Goal: Task Accomplishment & Management: Use online tool/utility

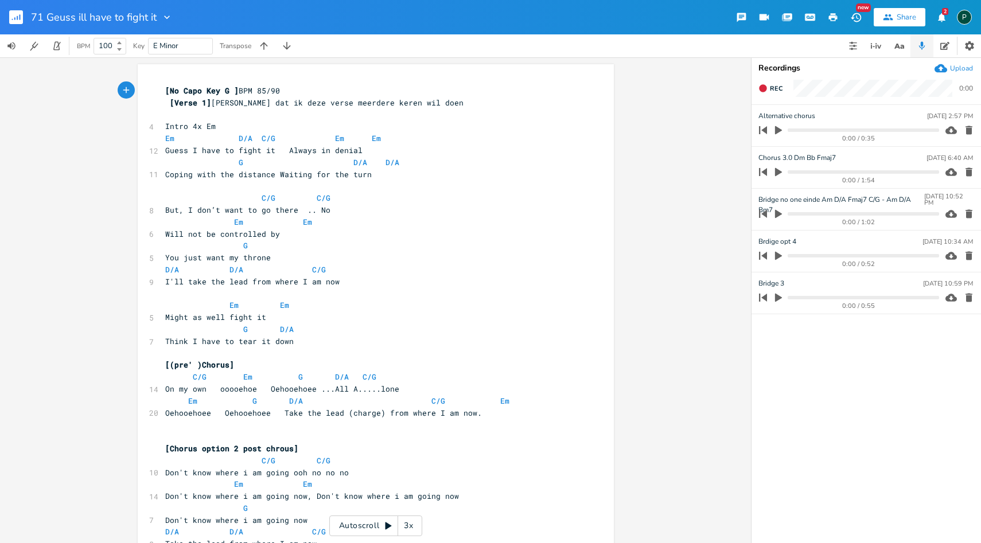
click at [780, 172] on icon "button" at bounding box center [778, 172] width 7 height 9
click at [780, 172] on icon "button" at bounding box center [778, 171] width 7 height 7
click at [780, 172] on icon "button" at bounding box center [778, 172] width 7 height 9
click at [776, 173] on icon "button" at bounding box center [778, 171] width 7 height 7
click at [776, 173] on icon "button" at bounding box center [778, 172] width 7 height 9
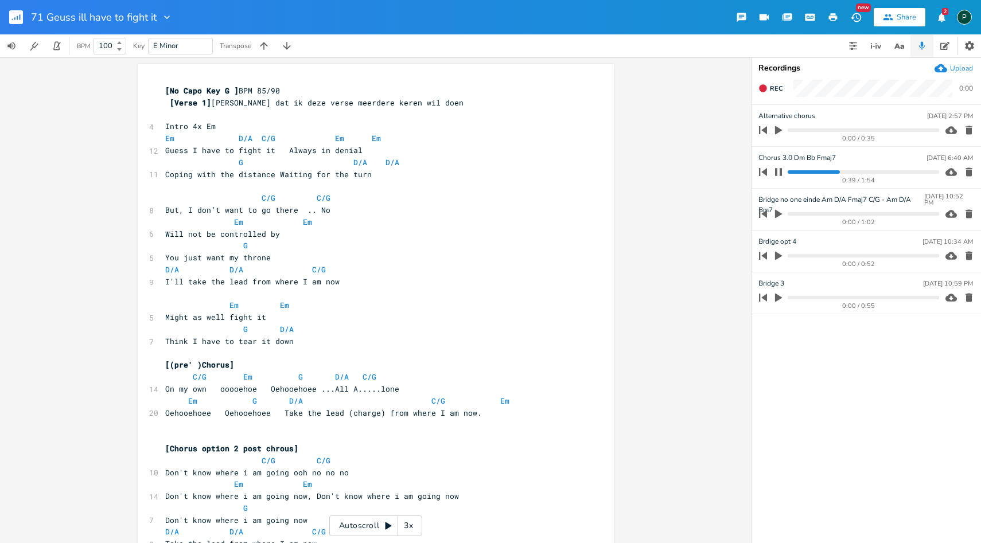
click at [831, 172] on progress at bounding box center [863, 171] width 151 height 3
click at [826, 172] on progress at bounding box center [863, 171] width 151 height 3
click at [783, 174] on button "button" at bounding box center [778, 172] width 15 height 18
click at [783, 174] on icon "button" at bounding box center [778, 172] width 10 height 10
click at [783, 174] on icon "button" at bounding box center [778, 172] width 9 height 9
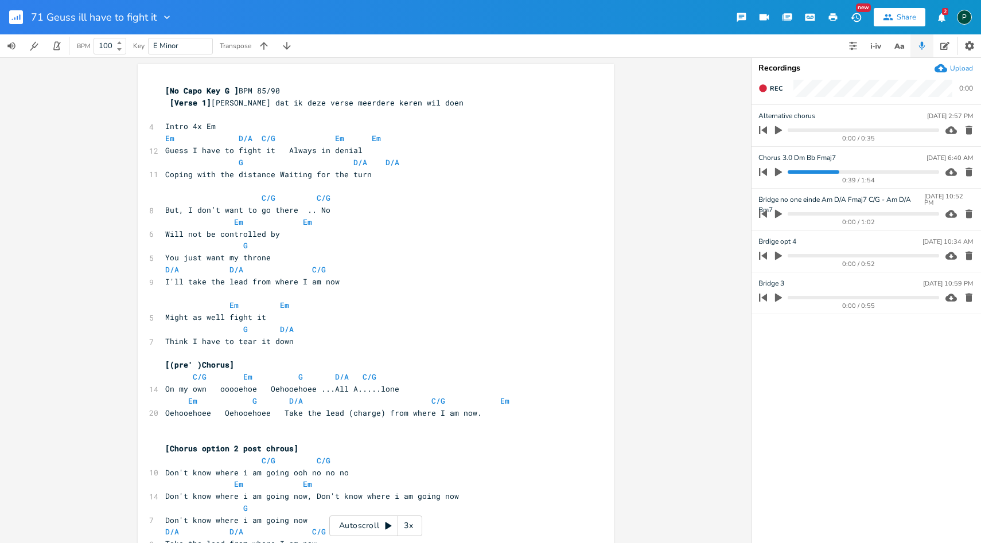
click at [777, 174] on icon "button" at bounding box center [778, 172] width 7 height 9
click at [832, 172] on progress at bounding box center [863, 171] width 151 height 3
click at [781, 173] on icon "button" at bounding box center [778, 171] width 7 height 7
click at [778, 173] on icon "button" at bounding box center [778, 172] width 7 height 9
click at [823, 173] on progress at bounding box center [863, 171] width 151 height 3
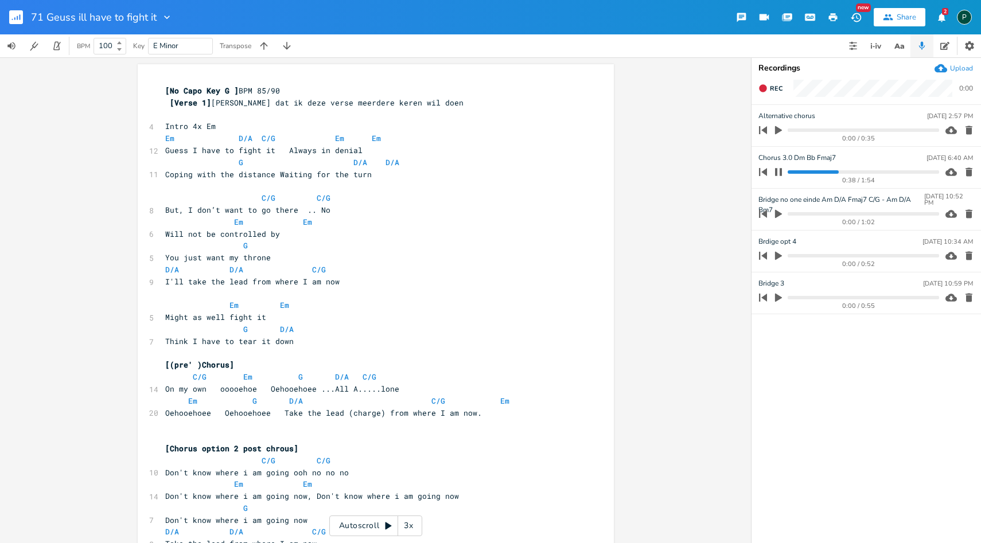
click at [778, 170] on icon "button" at bounding box center [778, 172] width 9 height 9
click at [778, 170] on icon "button" at bounding box center [778, 172] width 7 height 9
click at [825, 171] on progress at bounding box center [863, 171] width 151 height 3
click at [782, 169] on icon "button" at bounding box center [778, 172] width 9 height 9
click at [782, 169] on icon "button" at bounding box center [778, 172] width 10 height 10
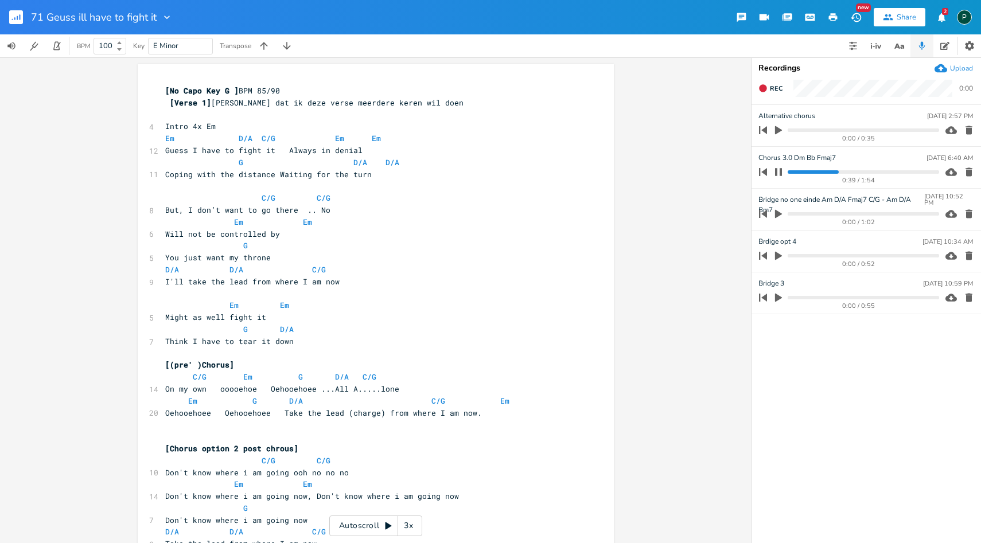
click at [824, 170] on progress at bounding box center [863, 171] width 151 height 3
click at [830, 173] on progress at bounding box center [863, 171] width 151 height 3
click at [782, 173] on icon "button" at bounding box center [778, 172] width 9 height 9
click at [782, 173] on icon "button" at bounding box center [778, 172] width 10 height 10
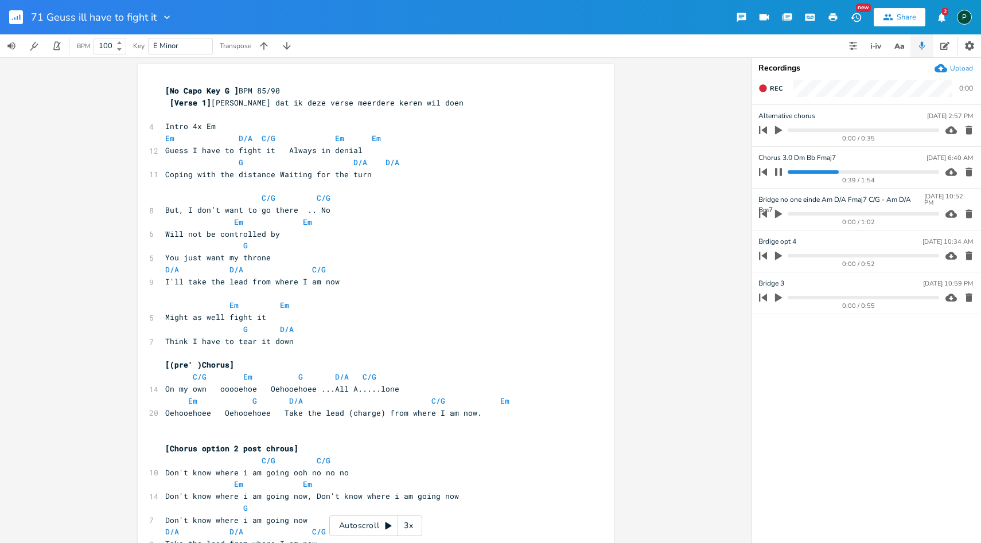
click at [831, 173] on progress at bounding box center [863, 171] width 151 height 3
click at [783, 173] on icon "button" at bounding box center [778, 172] width 9 height 9
click at [783, 173] on icon "button" at bounding box center [778, 172] width 10 height 10
click at [829, 172] on progress at bounding box center [863, 171] width 151 height 3
click at [772, 170] on button "button" at bounding box center [778, 172] width 15 height 18
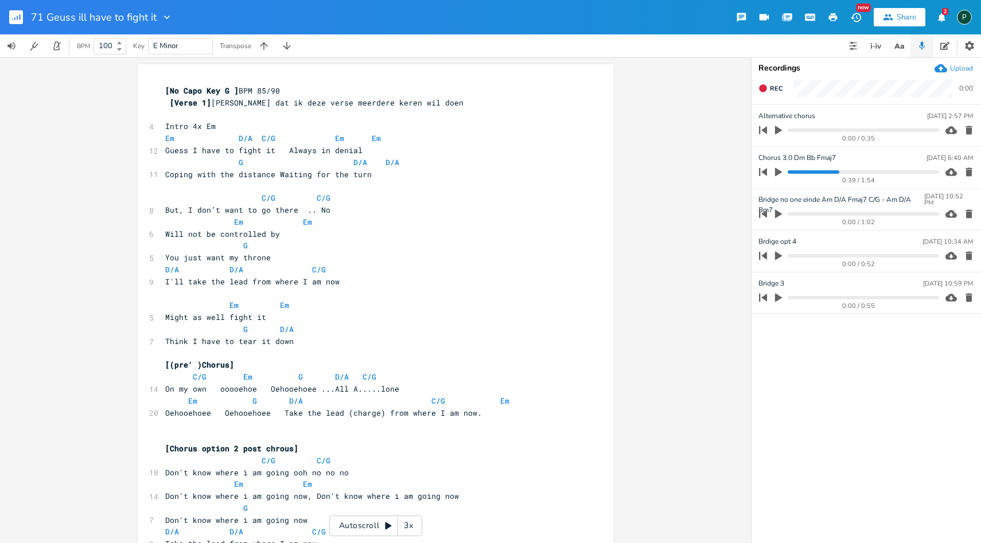
click at [779, 173] on icon "button" at bounding box center [778, 172] width 7 height 9
click at [830, 172] on progress at bounding box center [863, 171] width 151 height 3
click at [780, 171] on icon "button" at bounding box center [778, 171] width 7 height 7
click at [780, 171] on icon "button" at bounding box center [778, 172] width 7 height 9
click at [829, 172] on progress at bounding box center [863, 171] width 151 height 3
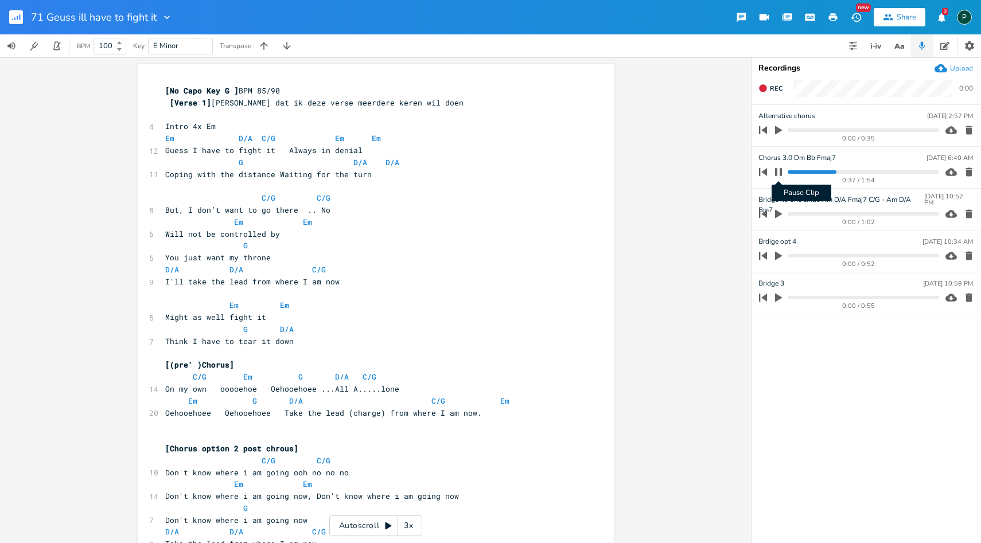
click at [781, 172] on icon "button" at bounding box center [778, 171] width 7 height 7
click at [779, 170] on icon "button" at bounding box center [778, 172] width 7 height 9
click at [779, 169] on icon "button" at bounding box center [778, 172] width 9 height 9
click at [779, 169] on icon "button" at bounding box center [778, 172] width 10 height 10
click at [831, 172] on progress at bounding box center [863, 171] width 151 height 3
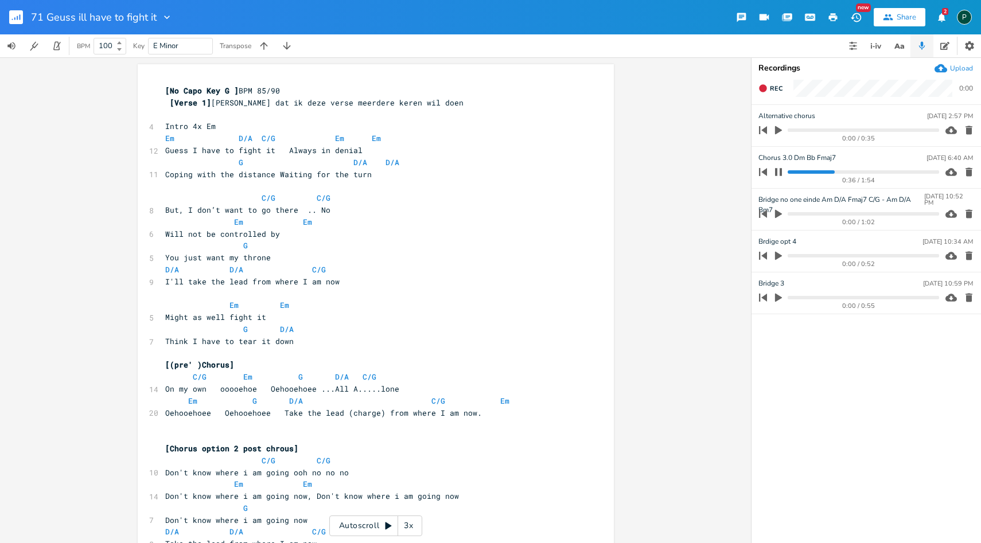
click at [778, 173] on icon "button" at bounding box center [778, 172] width 9 height 9
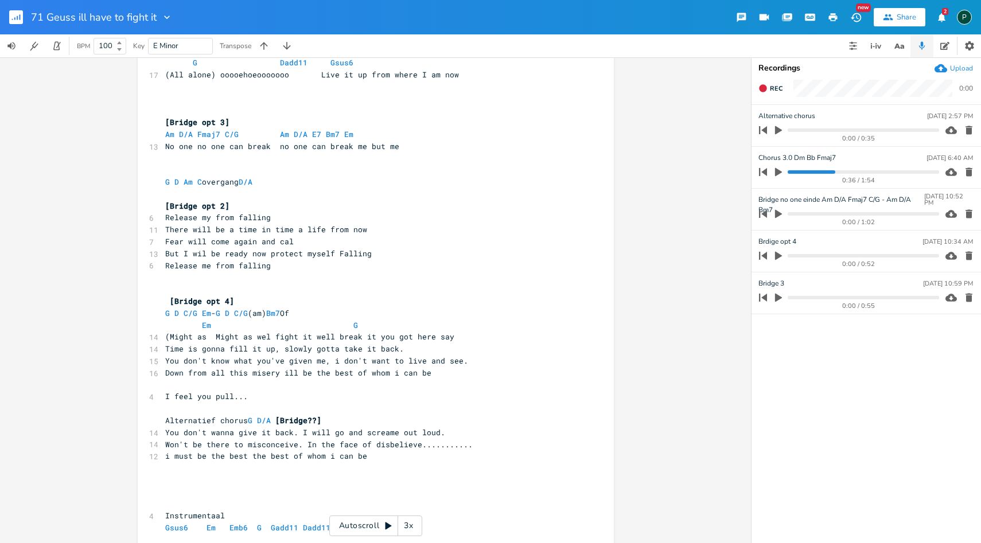
scroll to position [1066, 0]
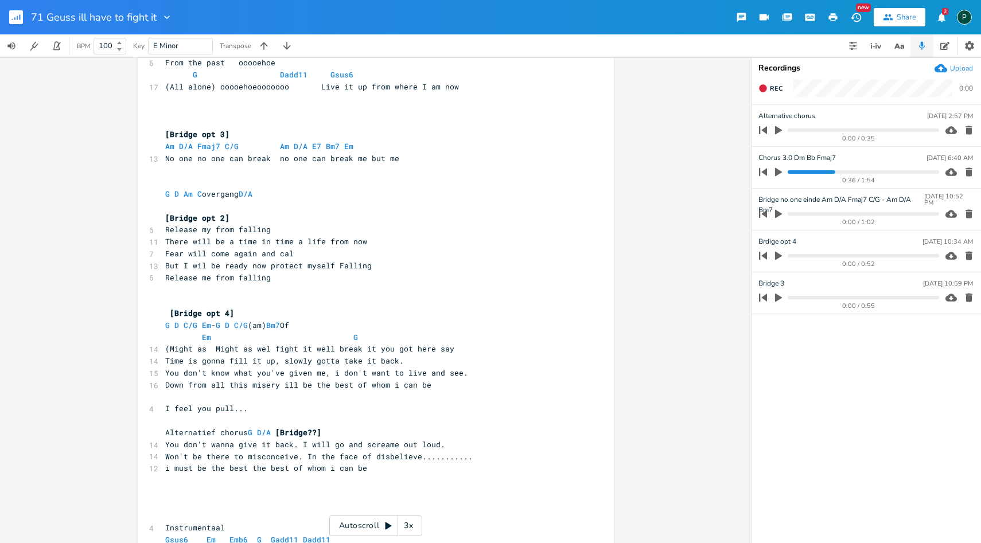
click at [793, 171] on progress at bounding box center [863, 171] width 151 height 3
click at [777, 168] on icon "button" at bounding box center [778, 172] width 10 height 10
click at [823, 172] on progress at bounding box center [863, 171] width 151 height 3
click at [781, 171] on icon "button" at bounding box center [778, 171] width 7 height 7
click at [781, 171] on icon "button" at bounding box center [778, 172] width 10 height 10
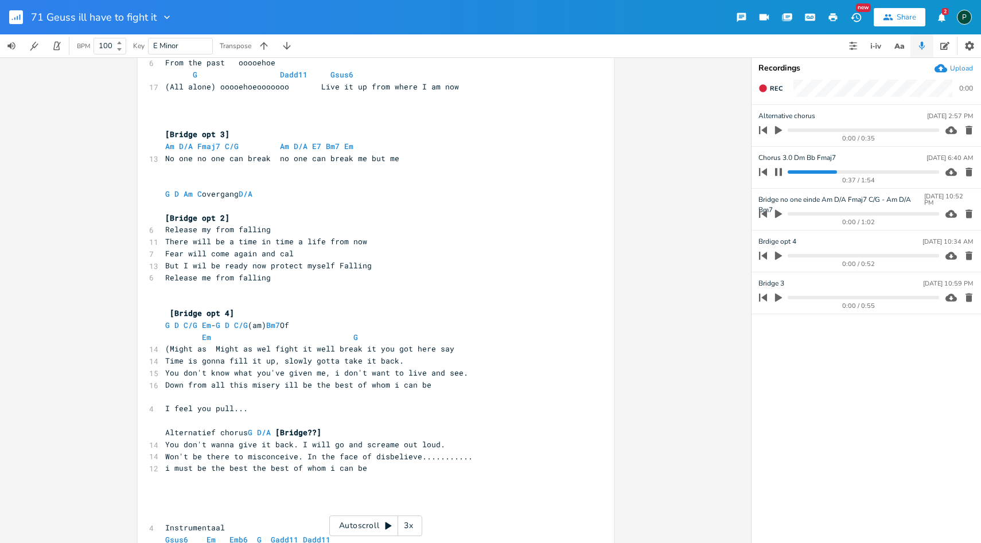
click at [781, 171] on icon "button" at bounding box center [778, 171] width 7 height 7
click at [781, 171] on icon "button" at bounding box center [778, 172] width 10 height 10
click at [826, 172] on progress at bounding box center [863, 171] width 151 height 3
click at [781, 169] on icon "button" at bounding box center [778, 171] width 7 height 7
click at [775, 172] on icon "button" at bounding box center [778, 172] width 7 height 9
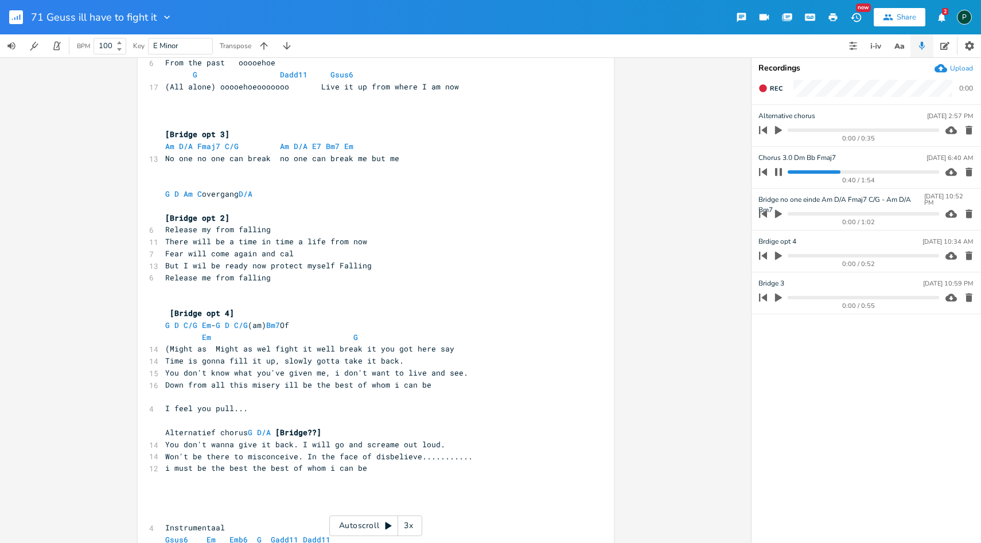
click at [828, 173] on progress at bounding box center [863, 171] width 151 height 3
click at [780, 173] on icon "button" at bounding box center [778, 171] width 7 height 7
click at [780, 173] on icon "button" at bounding box center [778, 172] width 7 height 9
click at [824, 172] on progress at bounding box center [863, 171] width 151 height 3
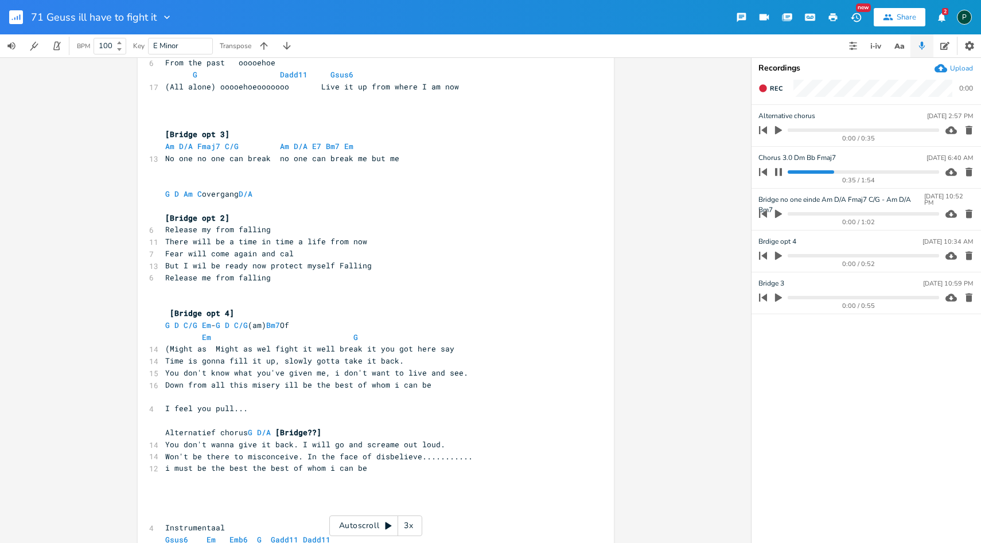
click at [820, 172] on progress at bounding box center [863, 171] width 151 height 3
click at [781, 172] on icon "button" at bounding box center [778, 171] width 7 height 7
click at [836, 158] on div "Chorus 3.0 Dm Bb Fmaj7 [DATE] 6:40 AM" at bounding box center [865, 158] width 215 height 10
type input "Chorus 3.0 Dm Bb C#"
click at [830, 171] on progress at bounding box center [863, 171] width 151 height 3
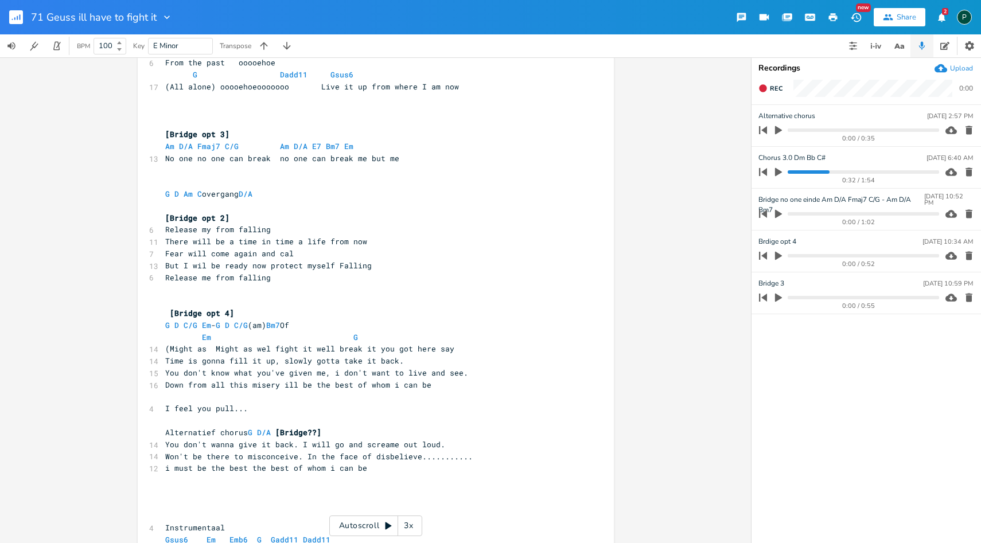
click at [776, 168] on icon "button" at bounding box center [778, 172] width 7 height 9
click at [820, 172] on progress at bounding box center [863, 171] width 151 height 3
click at [781, 174] on icon "button" at bounding box center [778, 171] width 7 height 7
drag, startPoint x: 836, startPoint y: 156, endPoint x: 796, endPoint y: 157, distance: 40.7
click at [780, 174] on icon "button" at bounding box center [778, 172] width 10 height 10
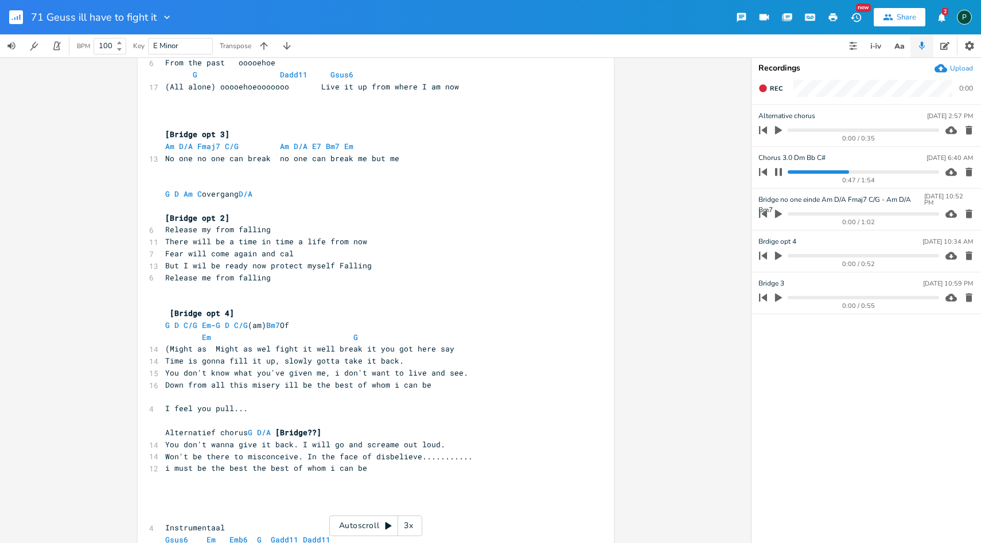
click at [839, 173] on progress at bounding box center [863, 171] width 151 height 3
click at [829, 173] on progress at bounding box center [863, 171] width 151 height 3
click at [822, 173] on progress at bounding box center [863, 171] width 151 height 3
click at [781, 172] on icon "button" at bounding box center [778, 171] width 7 height 7
